Goal: Transaction & Acquisition: Subscribe to service/newsletter

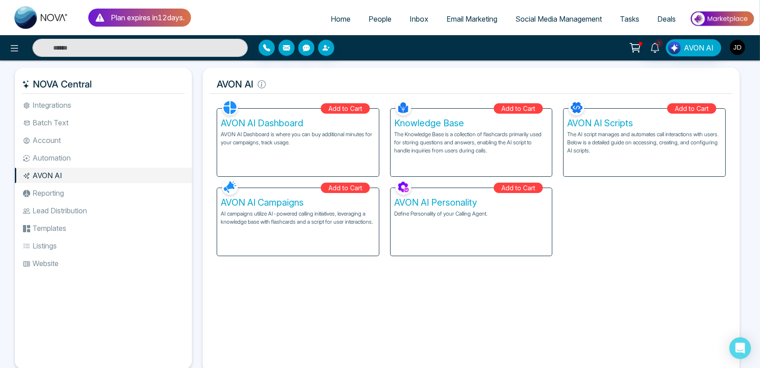
click at [737, 44] on img "button" at bounding box center [737, 47] width 15 height 15
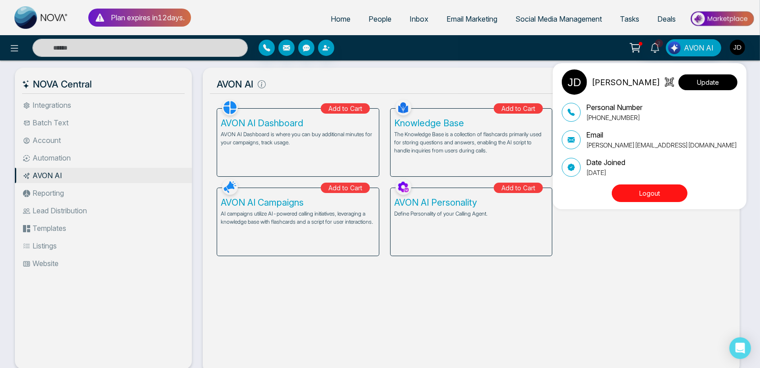
click at [723, 80] on button "Update" at bounding box center [708, 82] width 59 height 16
select select "***"
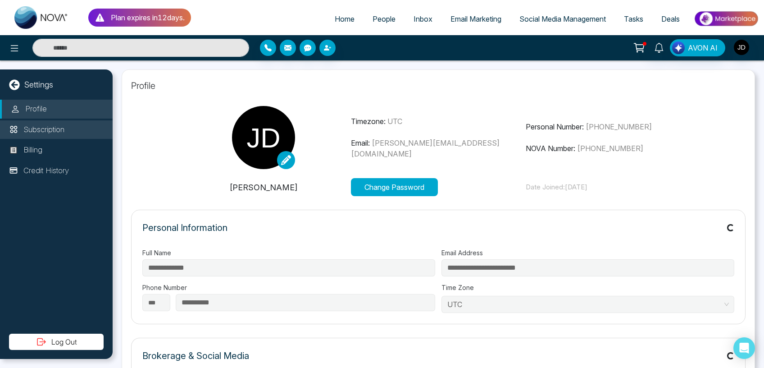
click at [53, 134] on p "Subscription" at bounding box center [43, 130] width 41 height 12
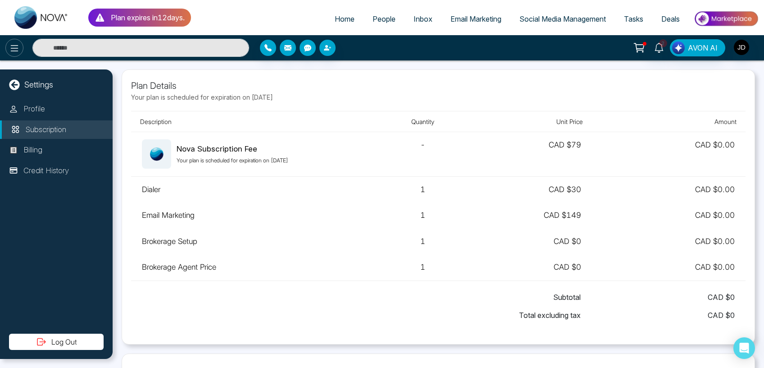
click at [8, 42] on div at bounding box center [127, 48] width 255 height 18
click at [9, 42] on button at bounding box center [14, 48] width 18 height 18
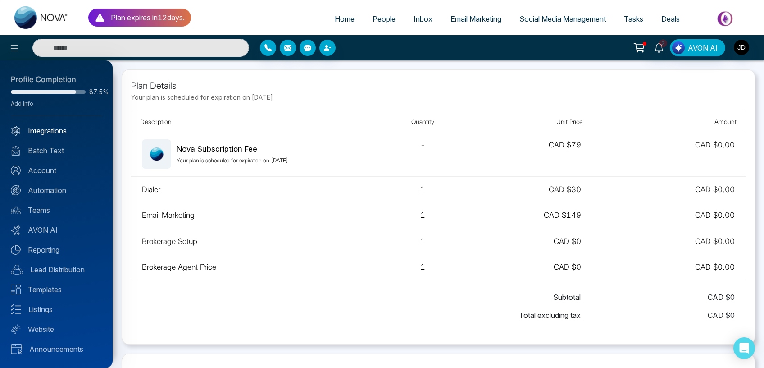
click at [50, 134] on link "Integrations" at bounding box center [56, 130] width 91 height 11
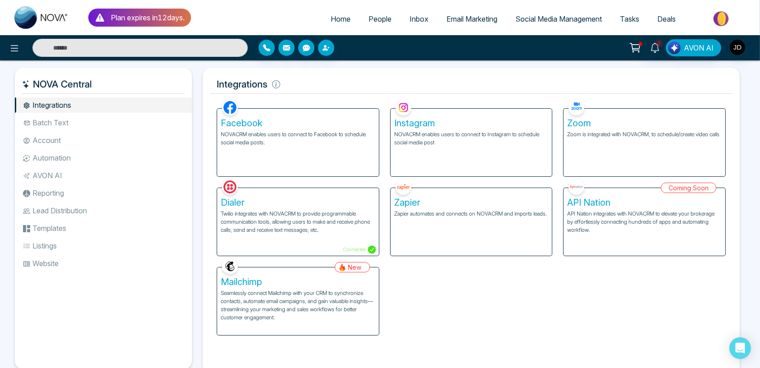
click at [319, 230] on p "Twilio integrates with NOVACRM to provide programmable communication tools, all…" at bounding box center [298, 222] width 155 height 24
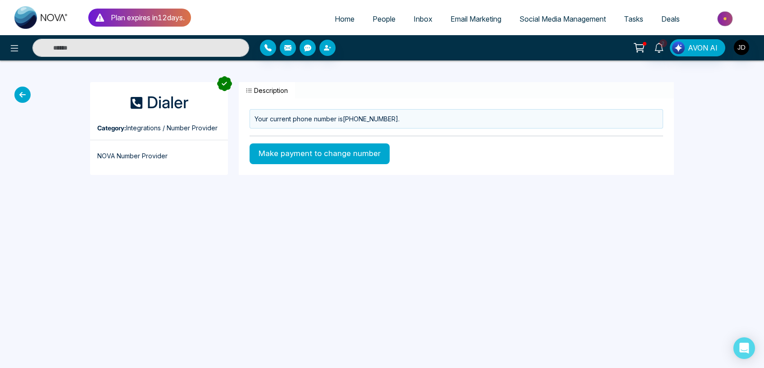
click at [336, 155] on button "Make payment to change number" at bounding box center [320, 153] width 140 height 21
click at [303, 153] on button "Make payment to change number" at bounding box center [320, 153] width 140 height 21
